Goal: Transaction & Acquisition: Purchase product/service

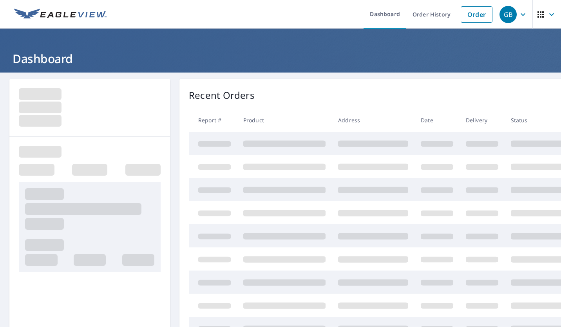
click at [473, 12] on link "Order" at bounding box center [477, 14] width 32 height 16
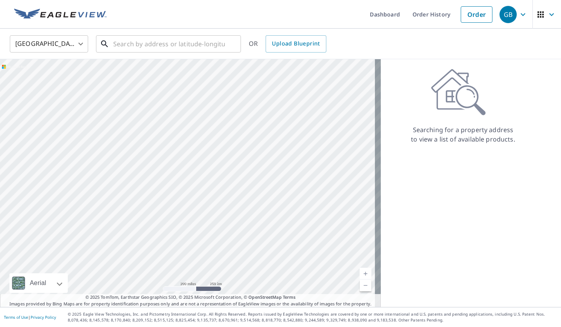
click at [207, 43] on input "text" at bounding box center [169, 44] width 112 height 22
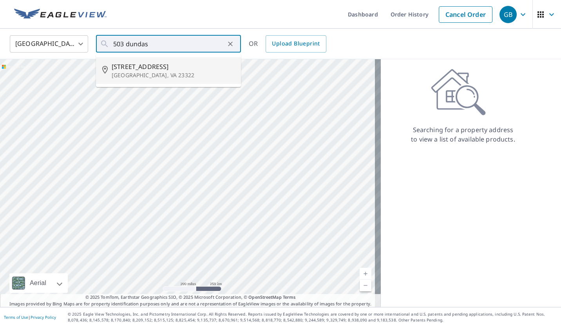
type input "[STREET_ADDRESS]"
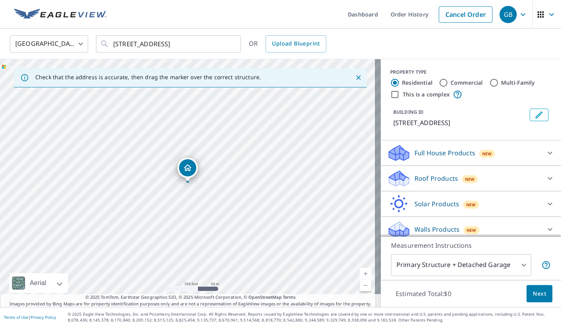
click at [455, 184] on div "Roof Products New" at bounding box center [464, 178] width 154 height 18
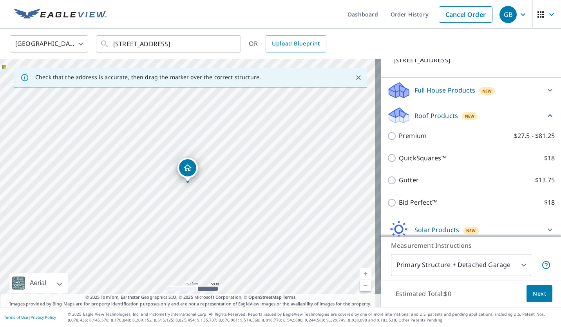
scroll to position [63, 0]
click at [391, 207] on input "Bid Perfect™ $18" at bounding box center [393, 202] width 12 height 9
checkbox input "true"
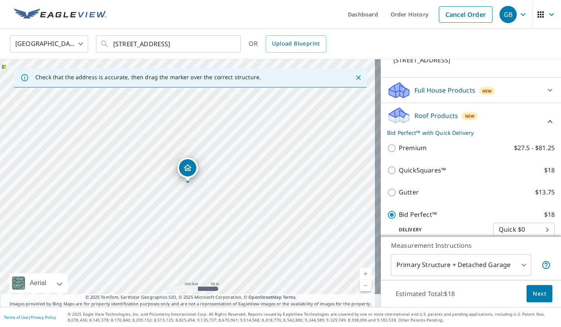
click at [533, 296] on span "Next" at bounding box center [539, 294] width 13 height 10
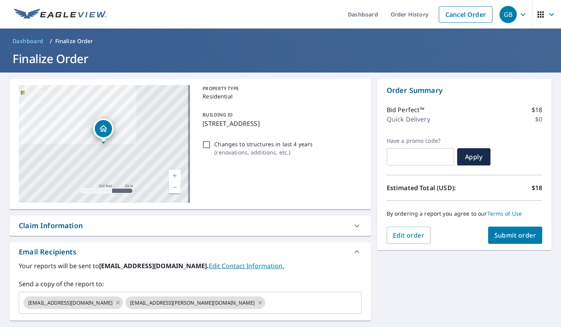
click at [515, 243] on button "Submit order" at bounding box center [515, 234] width 54 height 17
